Goal: Task Accomplishment & Management: Use online tool/utility

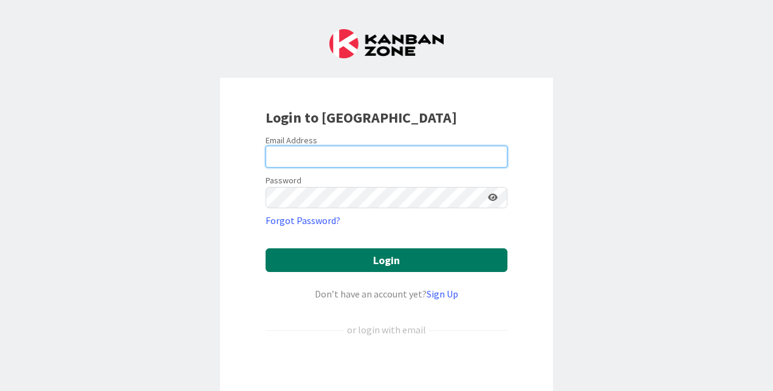
type input "[PERSON_NAME]"
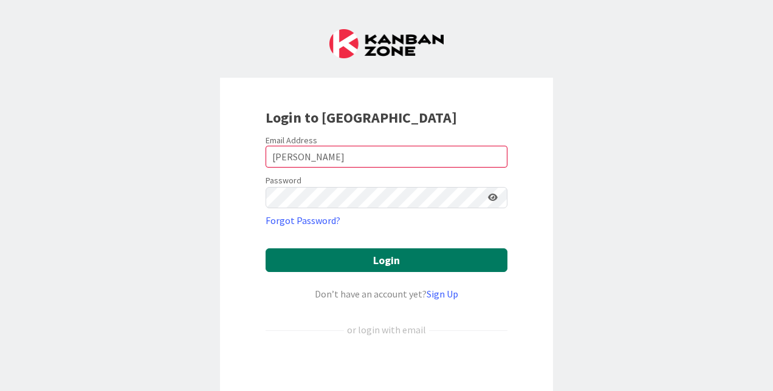
click at [369, 256] on button "Login" at bounding box center [386, 260] width 242 height 24
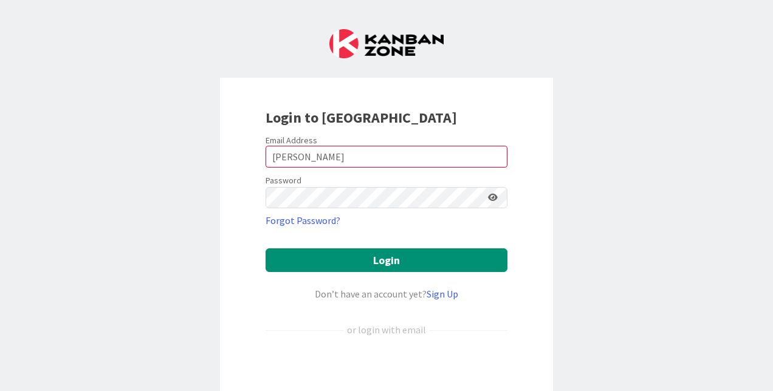
click at [647, 276] on div "Login to [GEOGRAPHIC_DATA] Email Address [PERSON_NAME] Password Forgot Password…" at bounding box center [386, 195] width 773 height 391
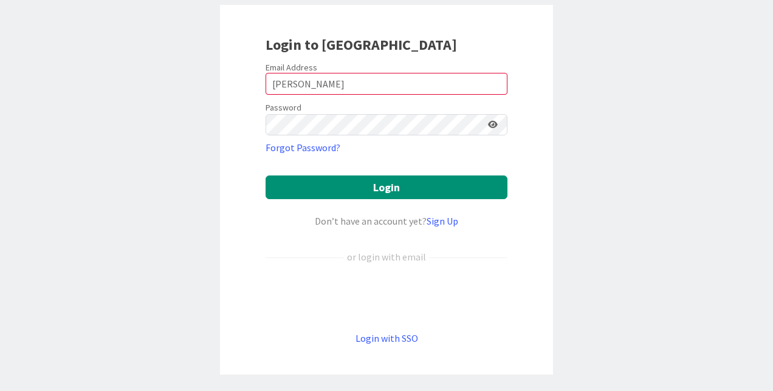
scroll to position [115, 0]
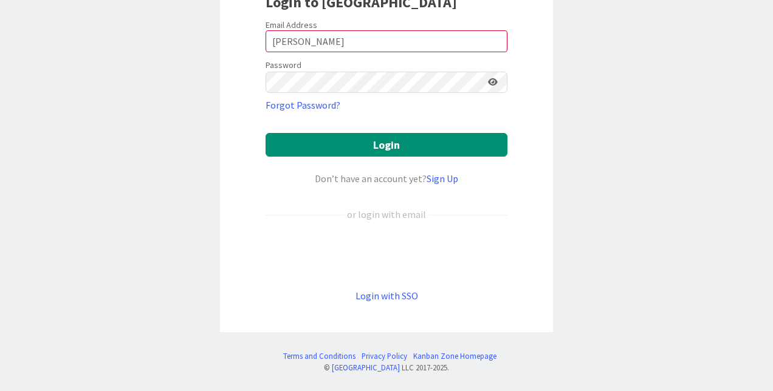
click at [401, 303] on div "Login to [GEOGRAPHIC_DATA] Email Address [PERSON_NAME] Password Forgot Password…" at bounding box center [386, 147] width 333 height 370
click at [401, 300] on link "Login with SSO" at bounding box center [386, 296] width 63 height 12
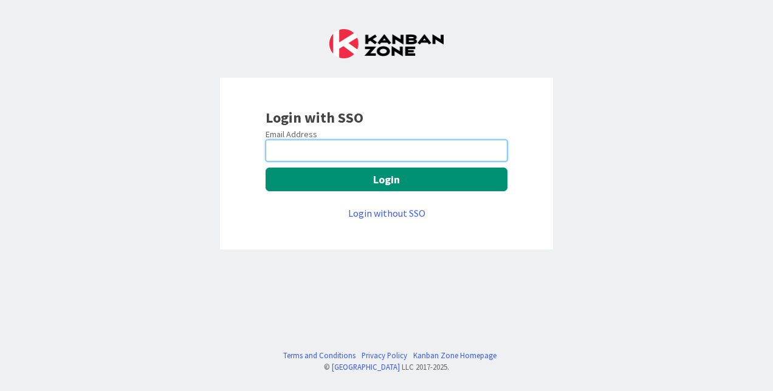
click at [416, 148] on input "email" at bounding box center [386, 151] width 242 height 22
type input "[PERSON_NAME][EMAIL_ADDRESS][PERSON_NAME][DOMAIN_NAME]"
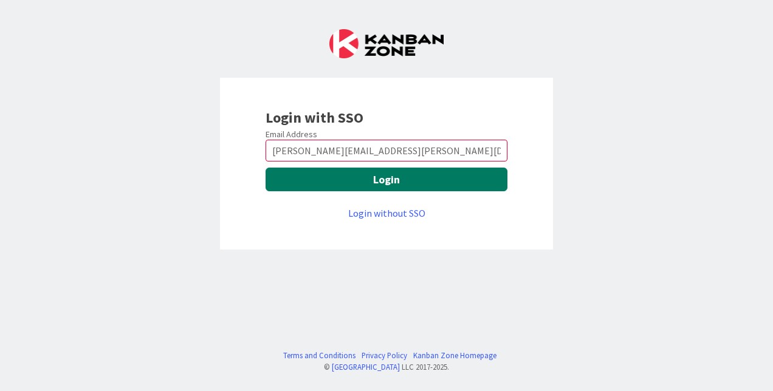
click at [398, 182] on button "Login" at bounding box center [386, 180] width 242 height 24
